Goal: Task Accomplishment & Management: Complete application form

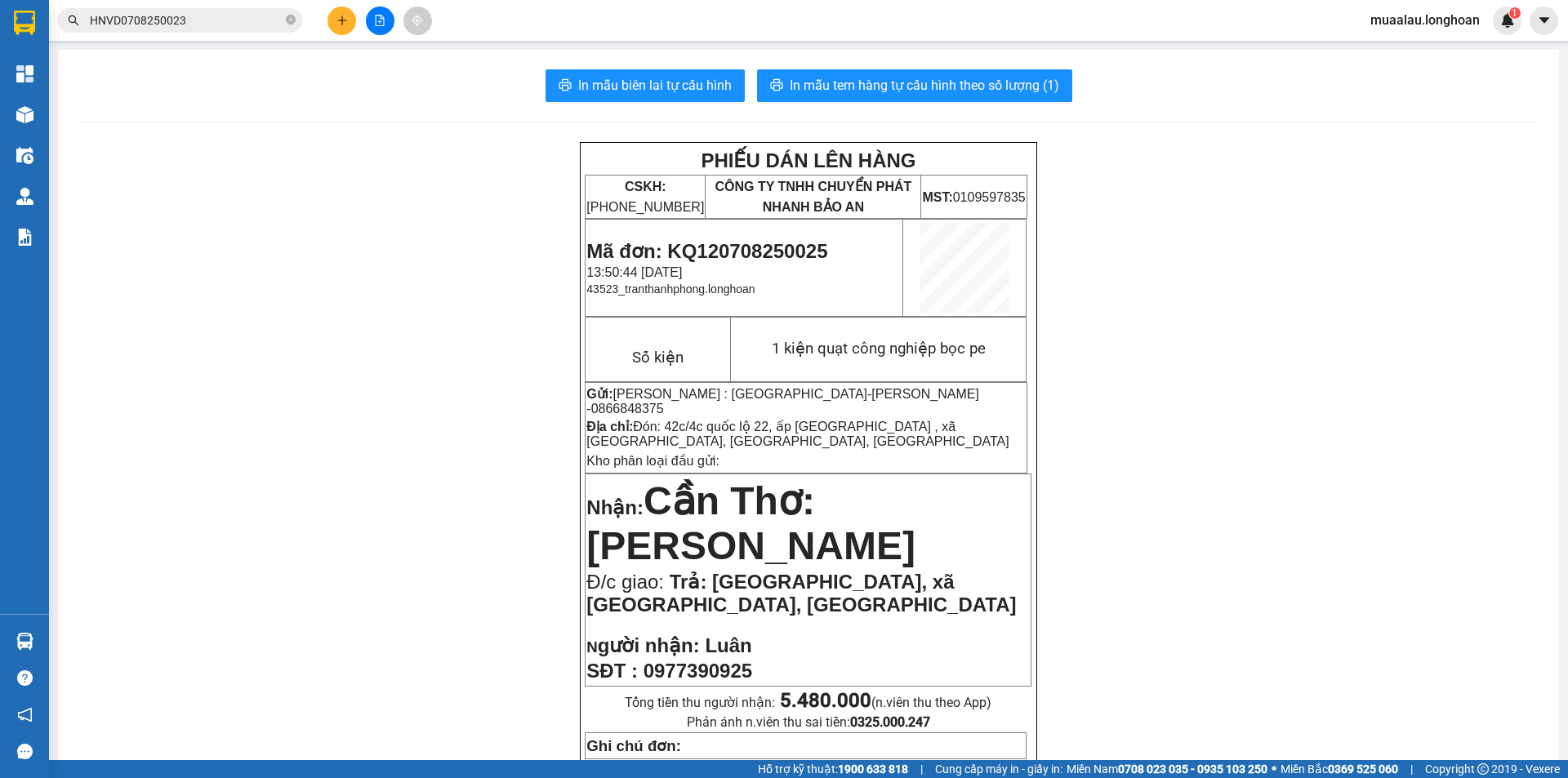
scroll to position [737, 0]
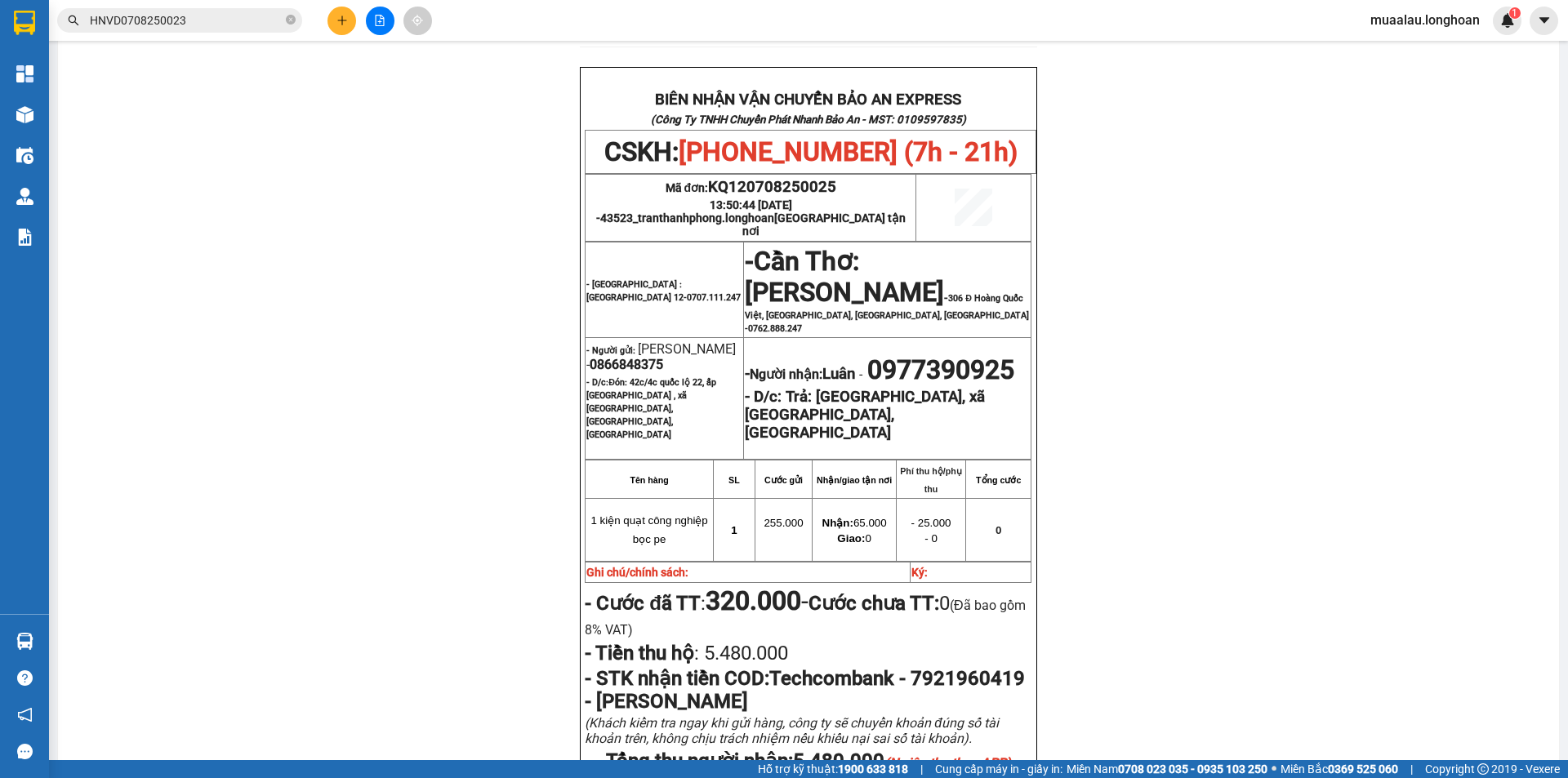
click at [200, 19] on input "HNVD0708250023" at bounding box center [186, 21] width 193 height 18
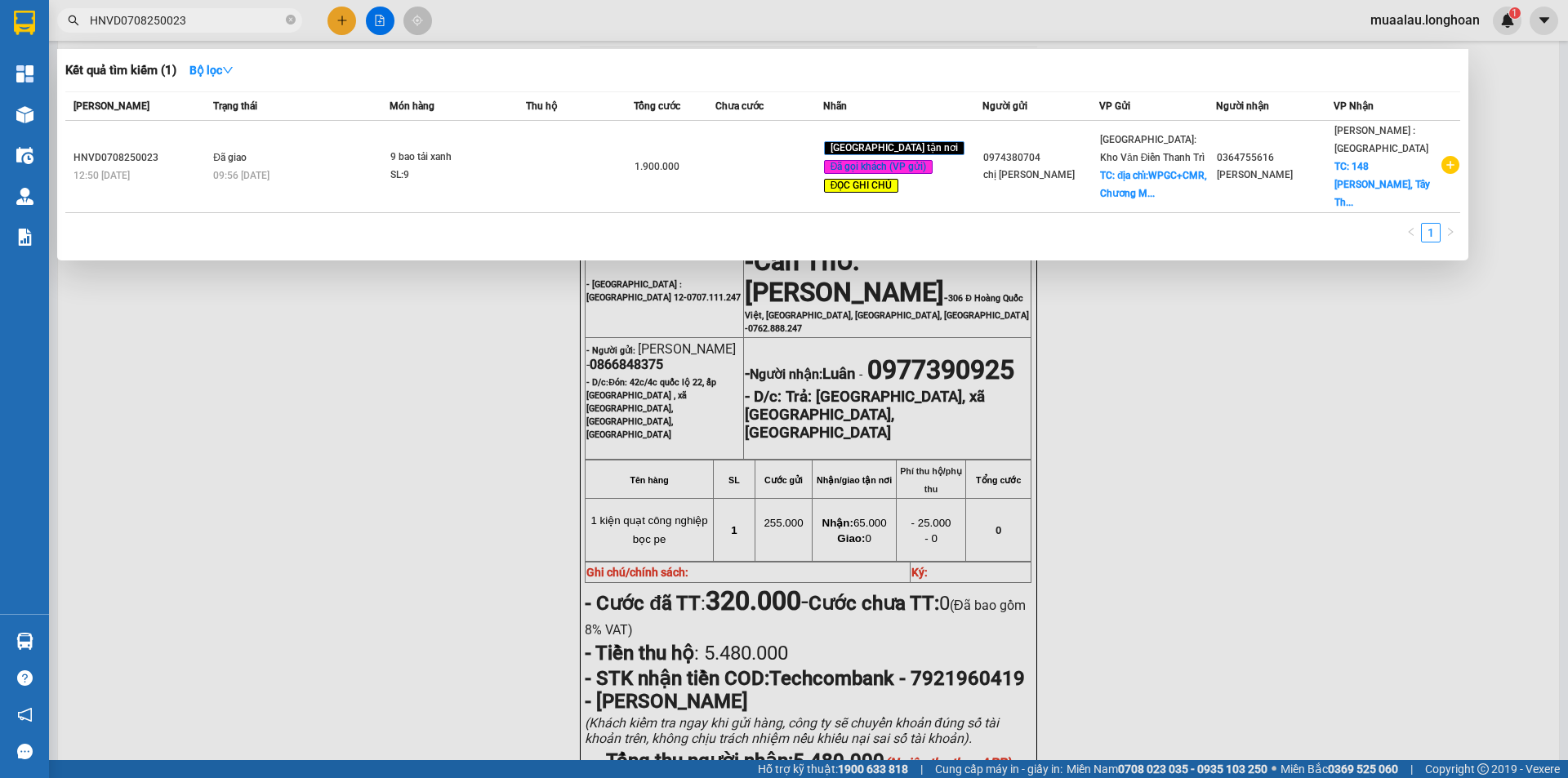
click at [200, 19] on input "HNVD0708250023" at bounding box center [186, 21] width 193 height 18
paste input "vpmd0108250055"
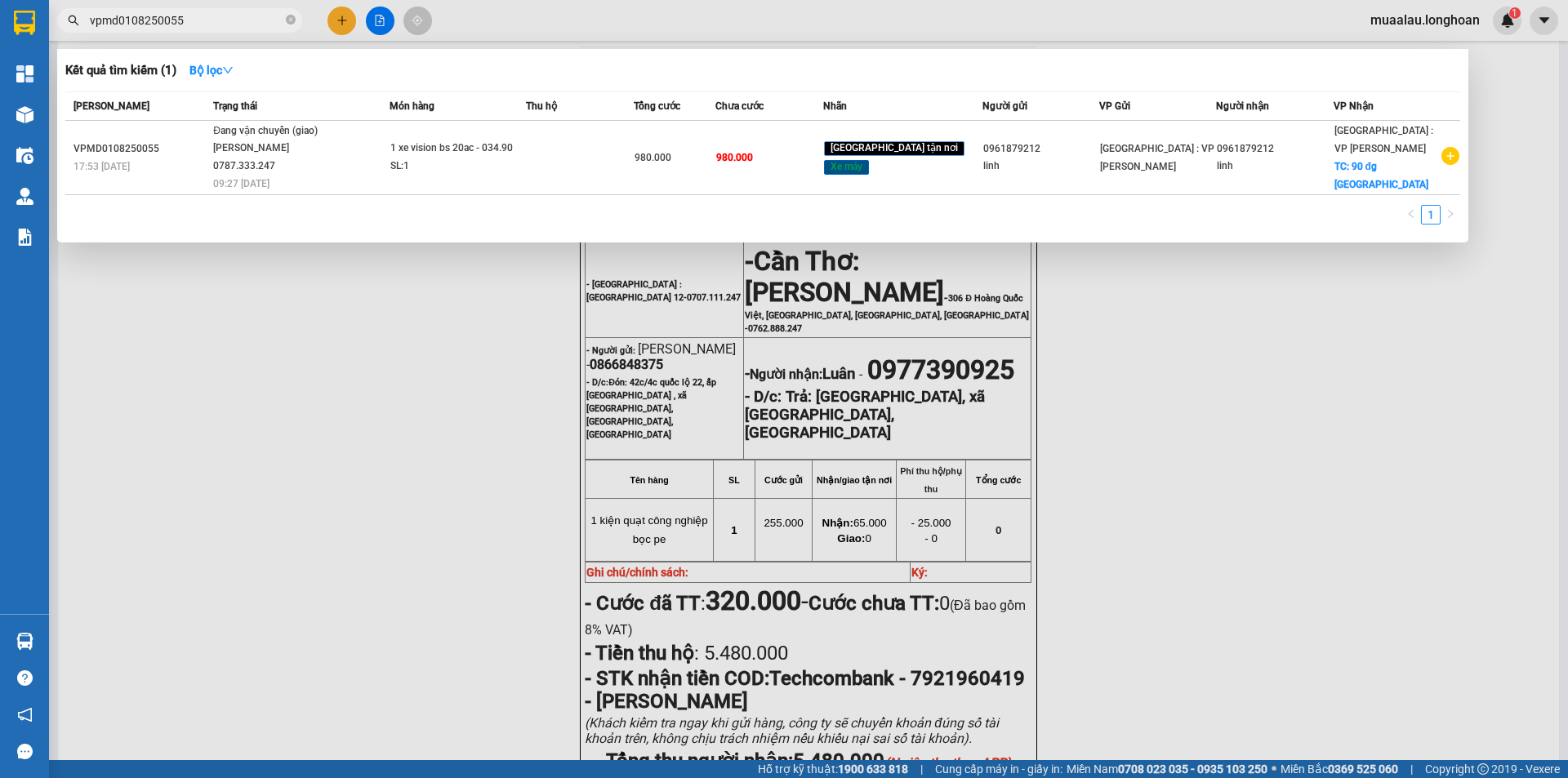
click at [223, 594] on div at bounding box center [784, 389] width 1568 height 778
click at [223, 22] on input "vpmd0108250055" at bounding box center [186, 21] width 193 height 18
paste input "VPMD0508250054"
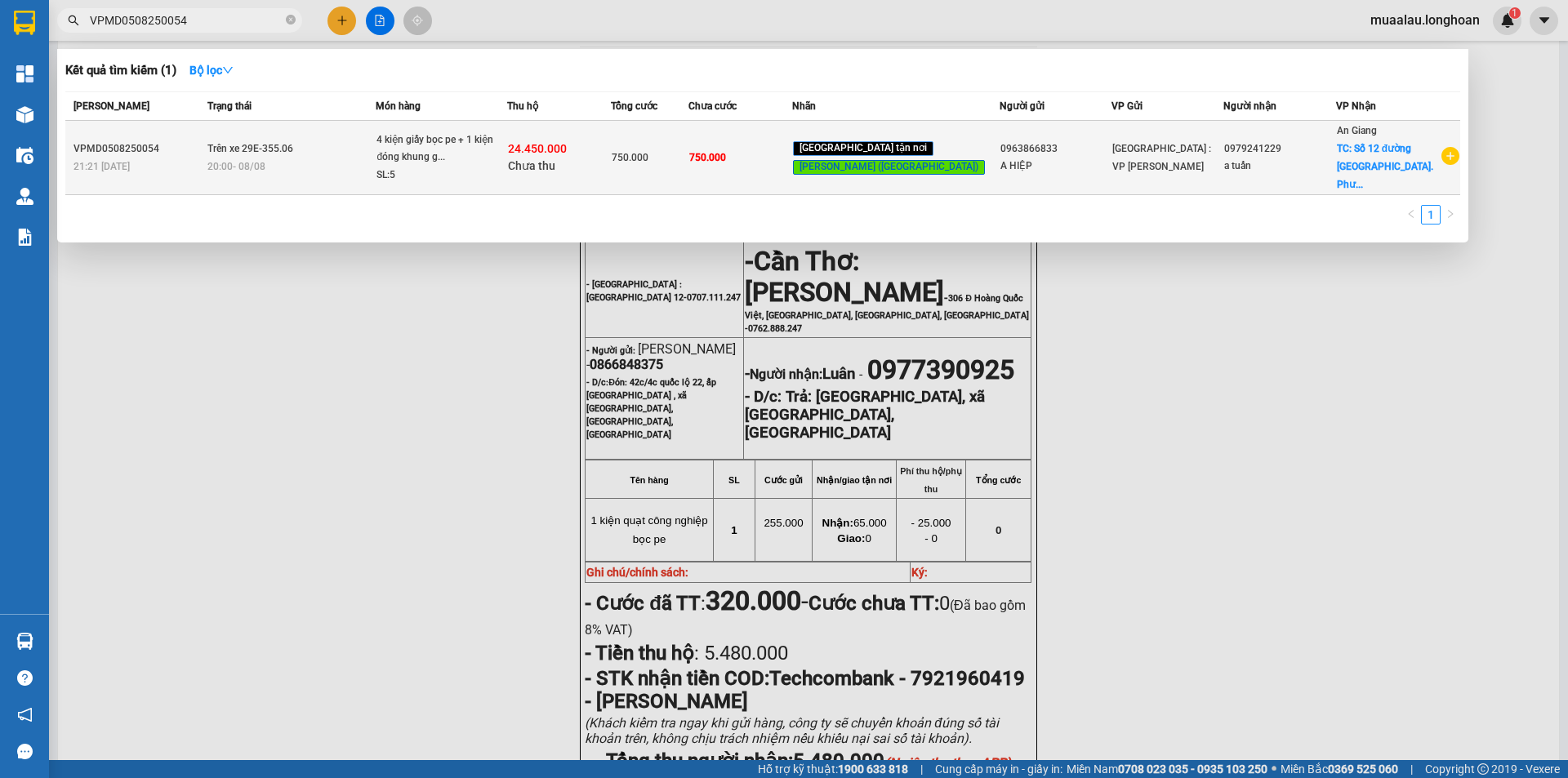
type input "VPMD0508250054"
click at [202, 147] on div "VPMD0508250054" at bounding box center [138, 150] width 129 height 18
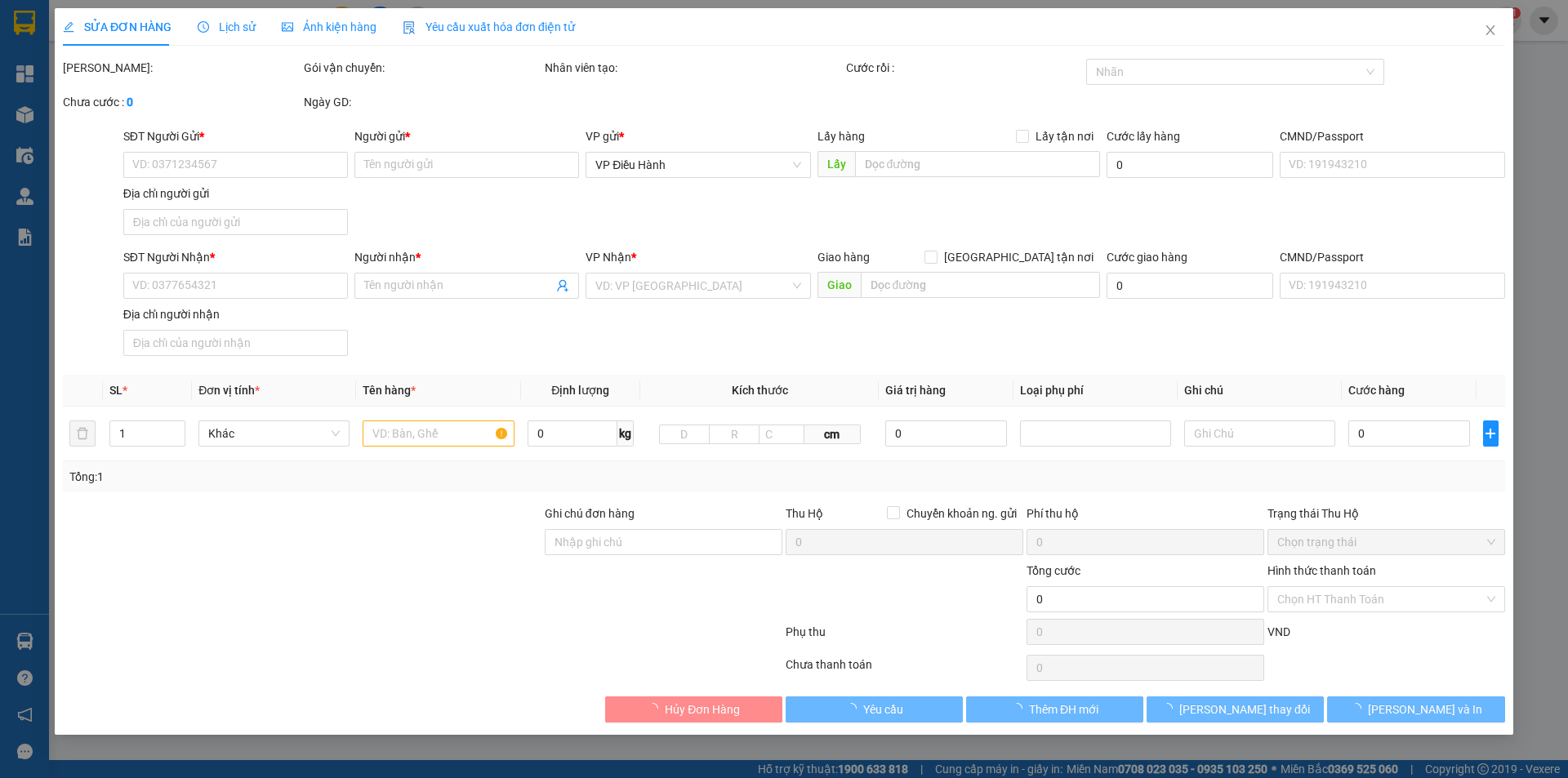
type input "0963866833"
type input "A HIỆP"
type input "0979241229"
type input "a tuấn"
checkbox input "true"
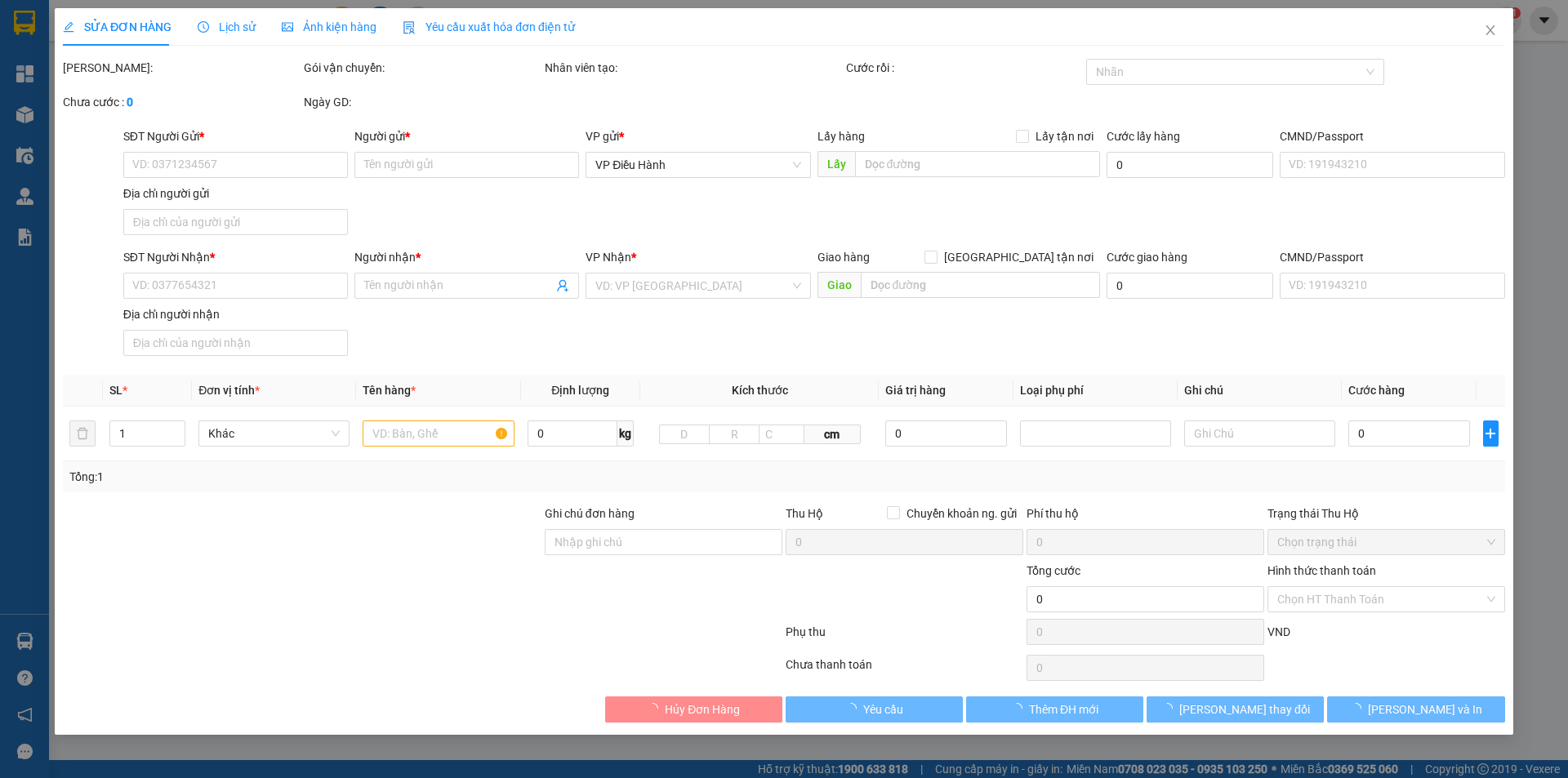
type input "Số 12 đường [GEOGRAPHIC_DATA]. [GEOGRAPHIC_DATA]. Châu đốc an Giang"
type input "hàng ko đồng kiểm giao nguyên kiện hư vỡ k đền"
type input "750.000"
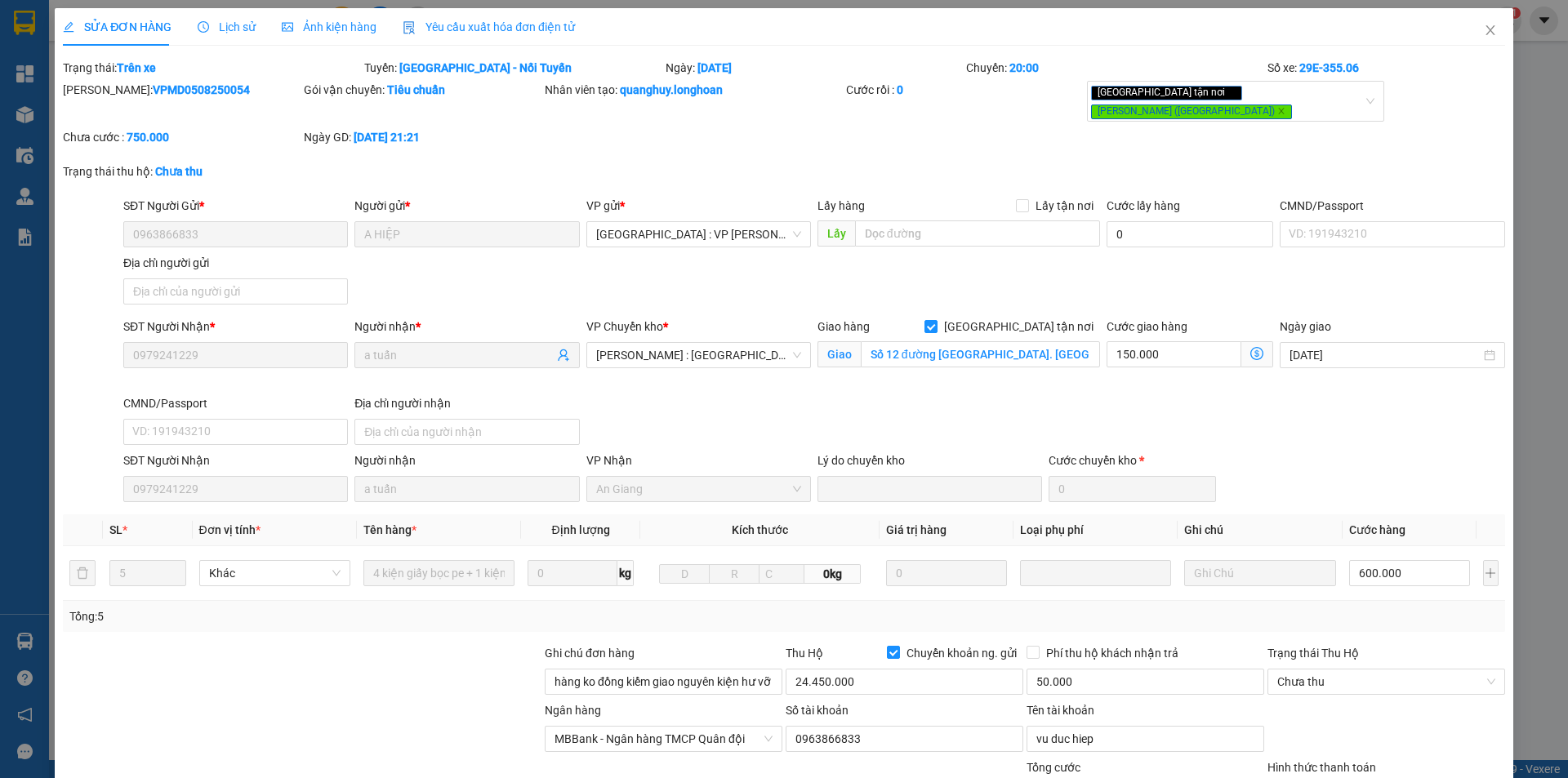
click at [233, 24] on span "Lịch sử" at bounding box center [226, 26] width 58 height 13
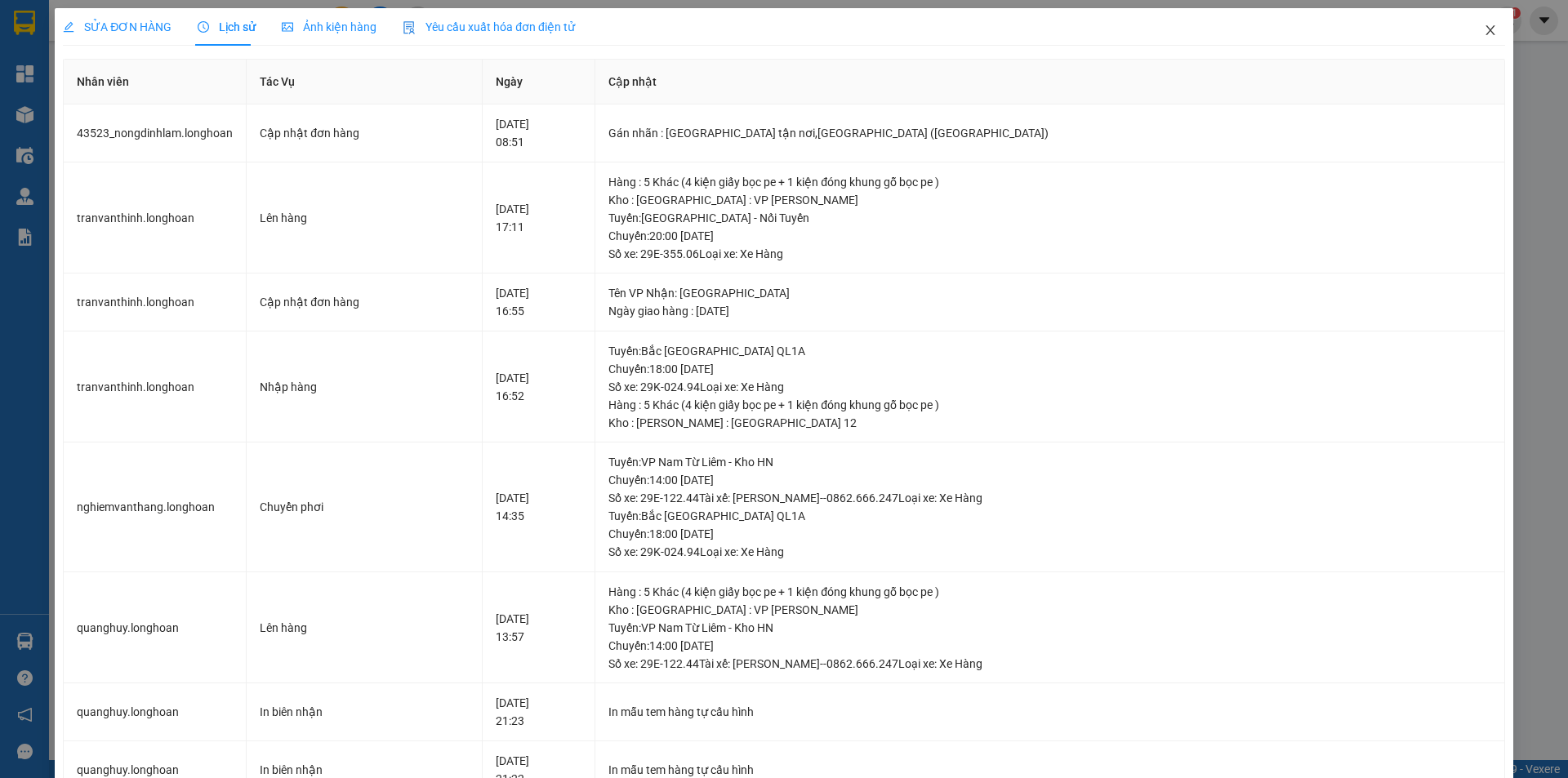
click at [1484, 34] on icon "close" at bounding box center [1490, 29] width 13 height 13
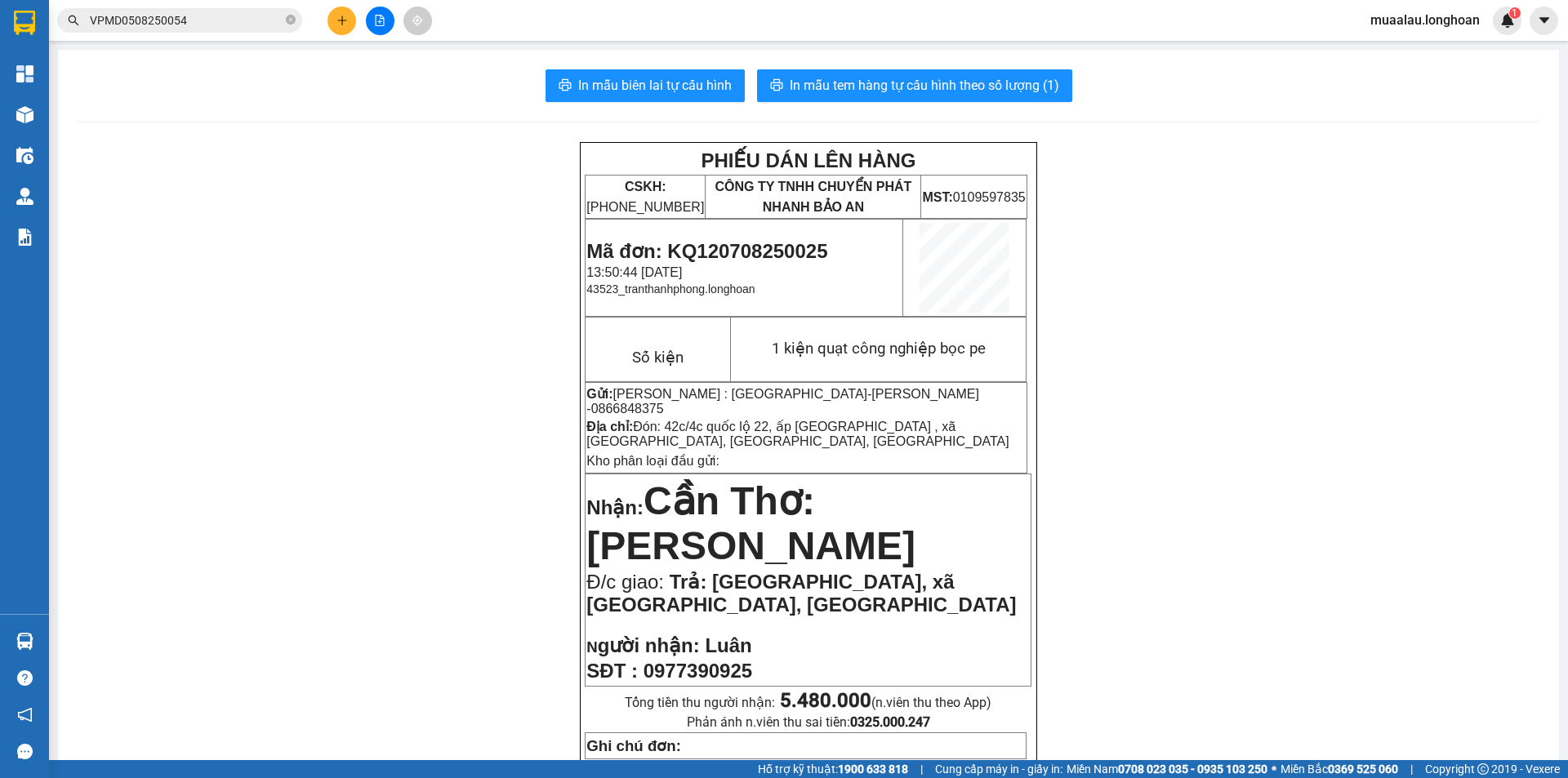
click at [220, 23] on input "VPMD0508250054" at bounding box center [186, 21] width 193 height 18
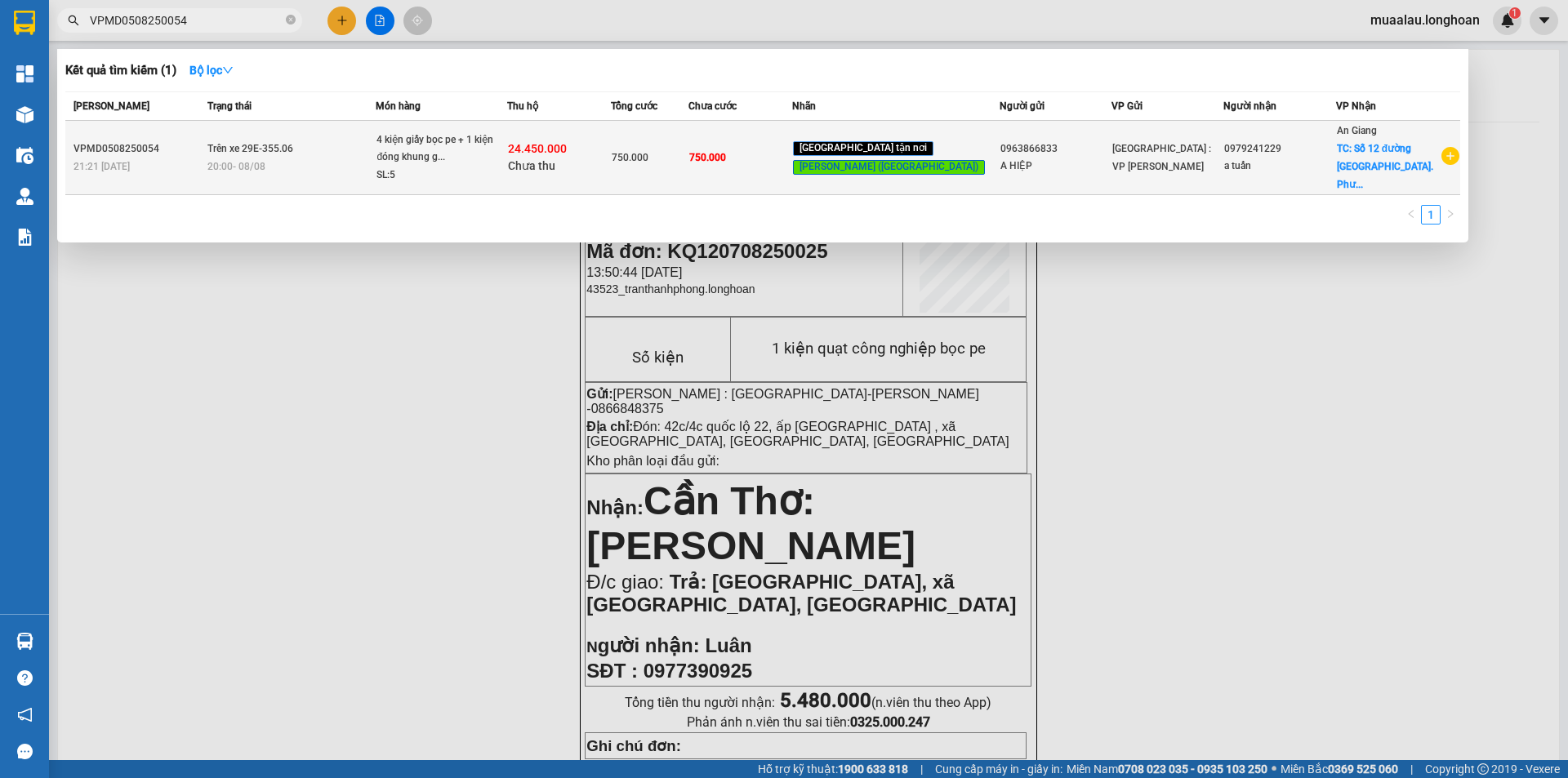
click at [1013, 157] on div "A HIỆP" at bounding box center [1055, 166] width 110 height 18
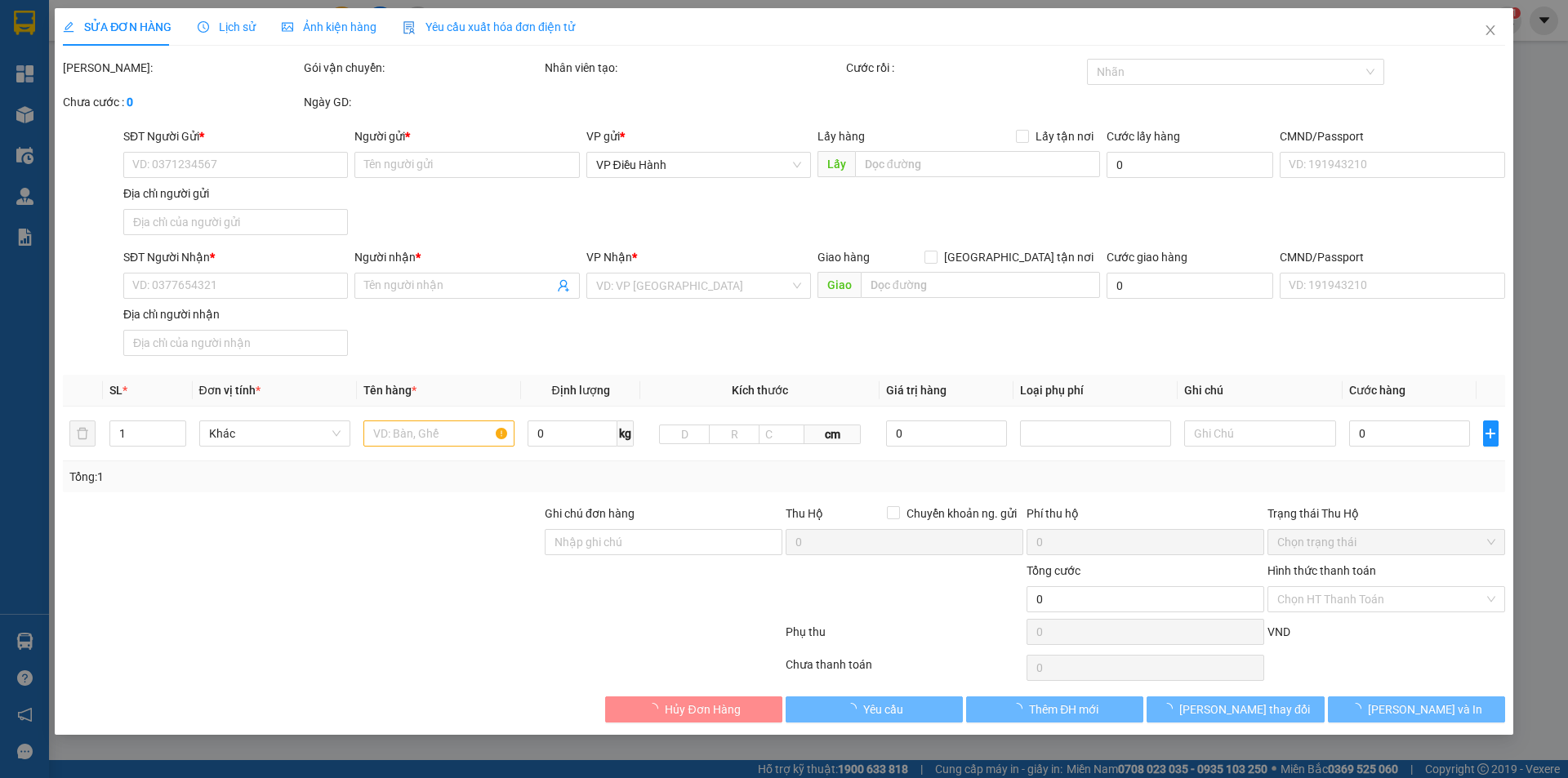
type input "0963866833"
type input "A HIỆP"
type input "0979241229"
type input "a tuấn"
checkbox input "true"
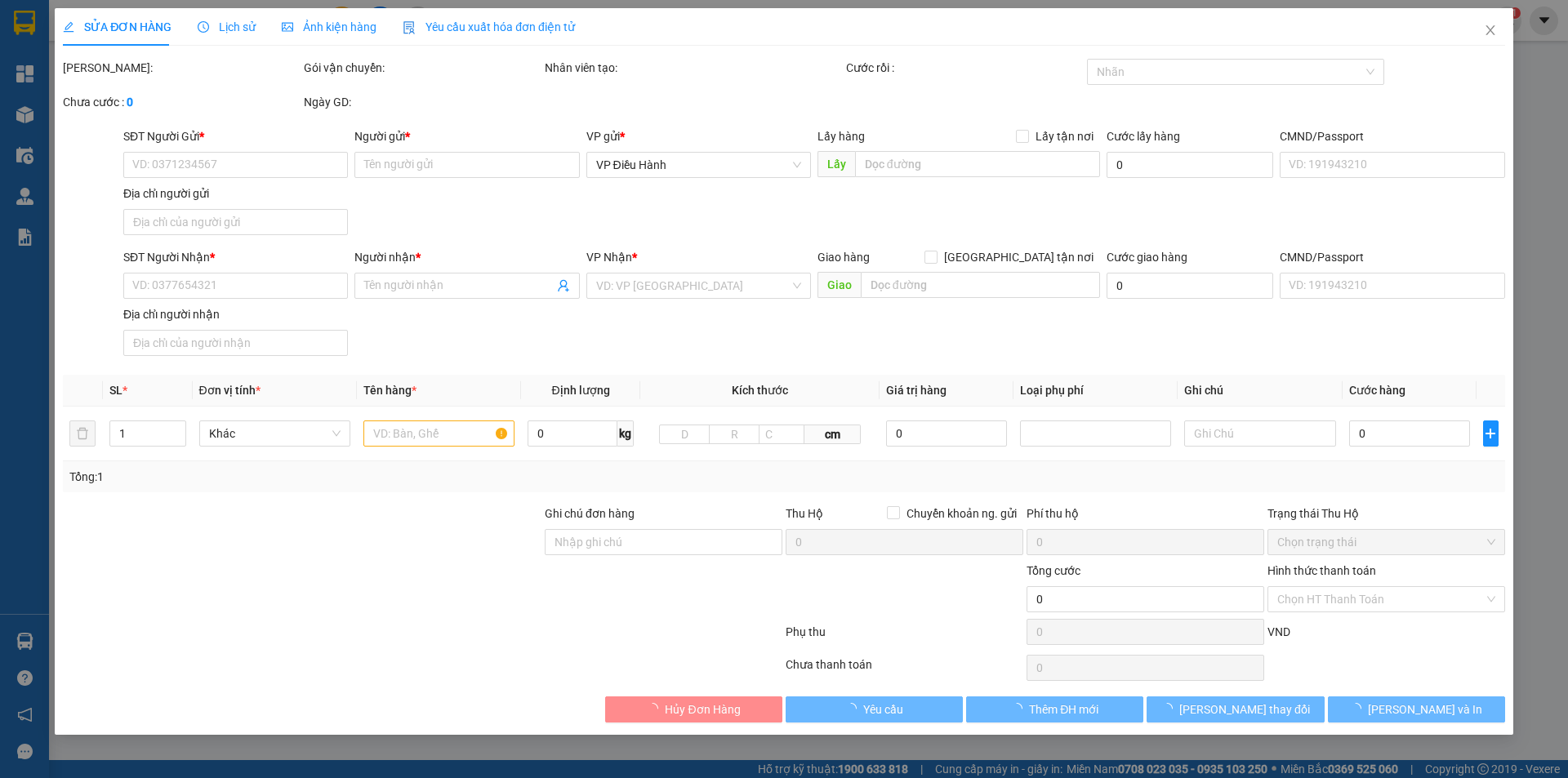
type input "Số 12 đường [GEOGRAPHIC_DATA]. [GEOGRAPHIC_DATA]. Châu đốc an Giang"
type input "hàng ko đồng kiểm giao nguyên kiện hư vỡ k đền"
type input "750.000"
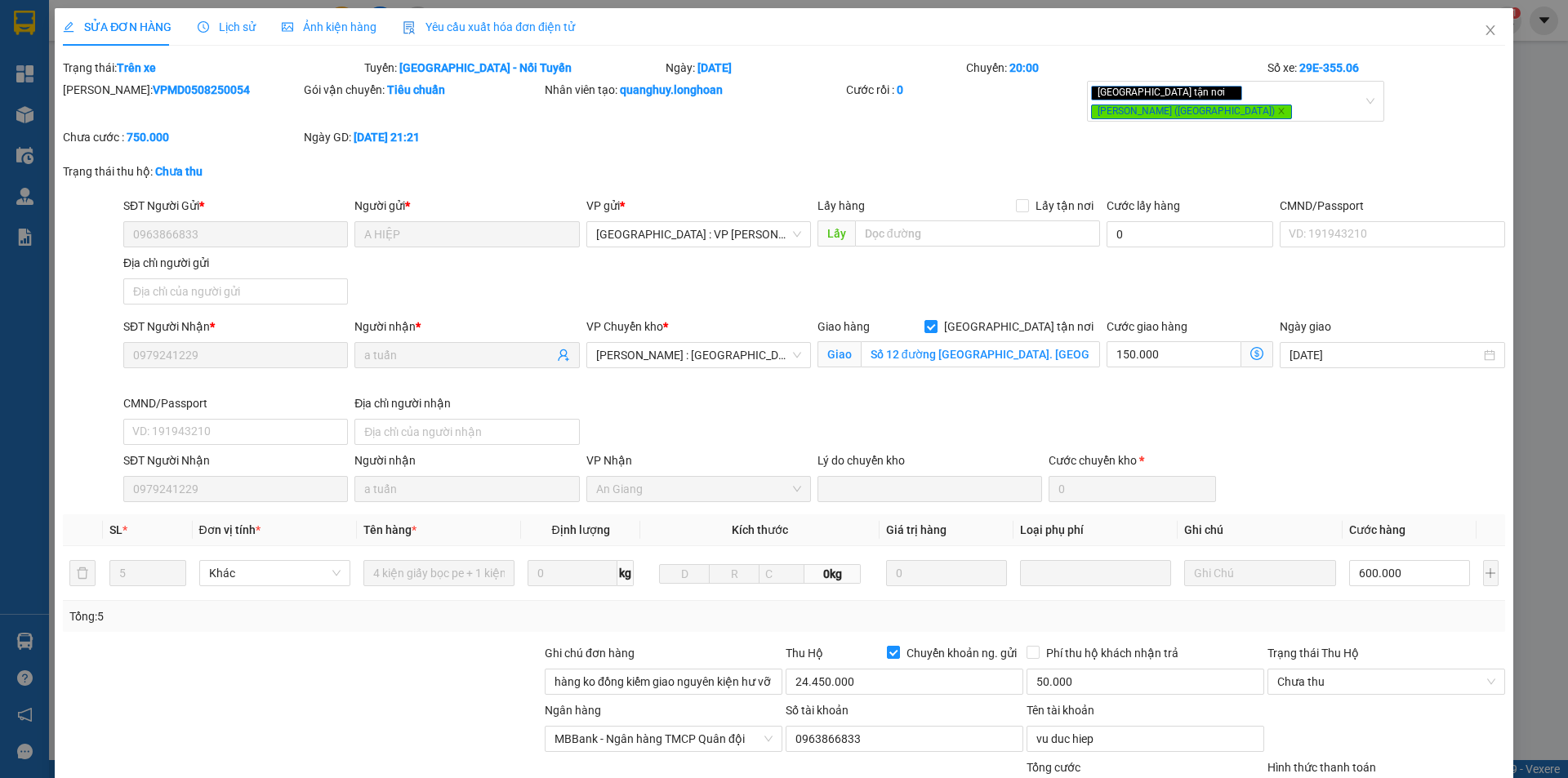
click at [230, 29] on span "Lịch sử" at bounding box center [226, 26] width 58 height 13
